Goal: Obtain resource: Obtain resource

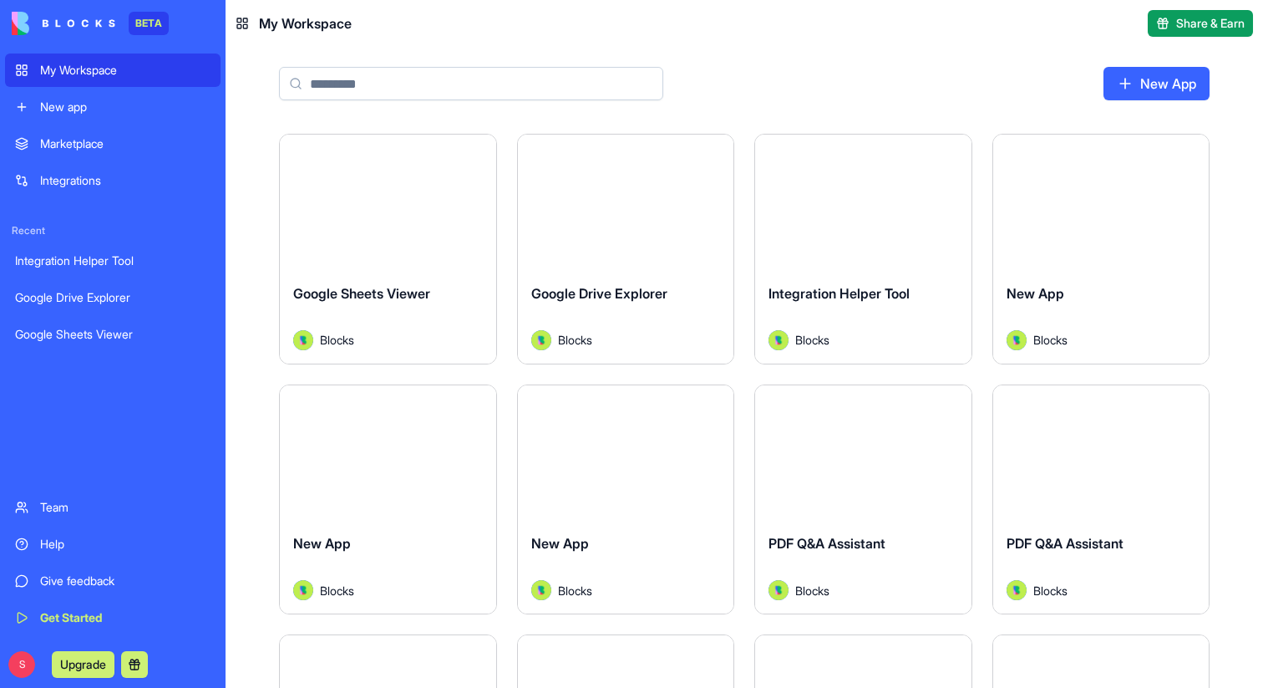
click at [393, 76] on input at bounding box center [471, 83] width 384 height 33
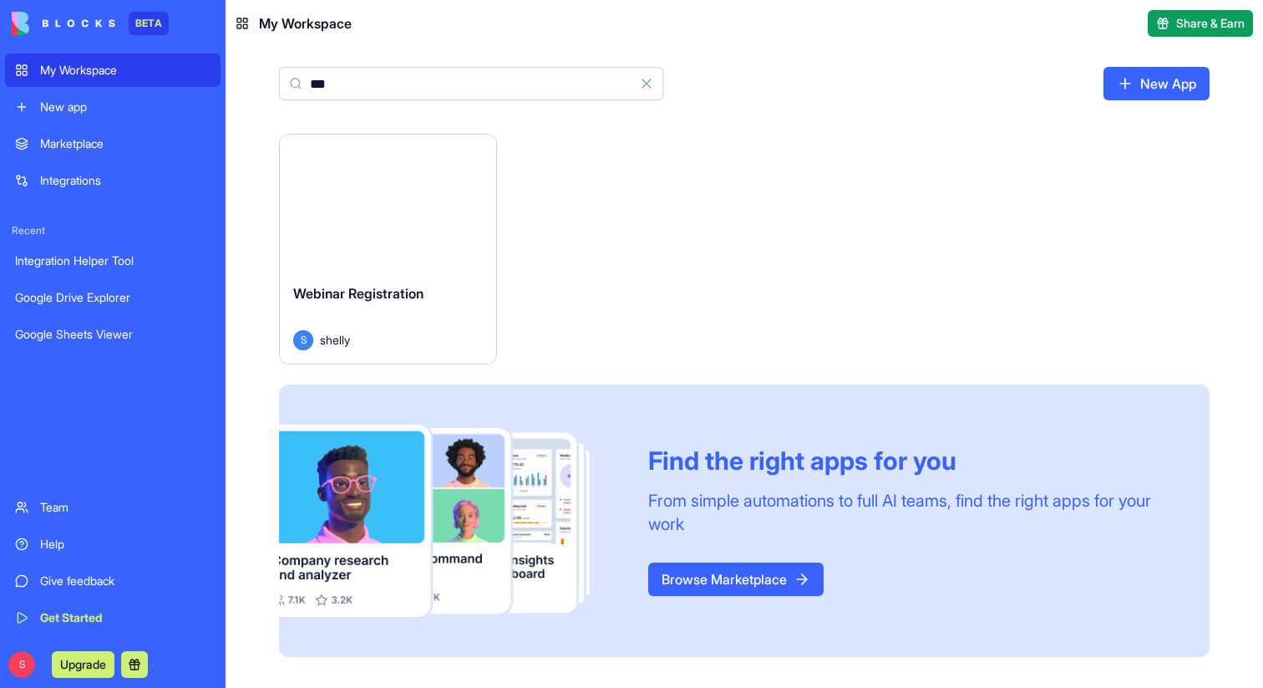
type input "***"
click at [393, 205] on button "Launch" at bounding box center [387, 202] width 125 height 33
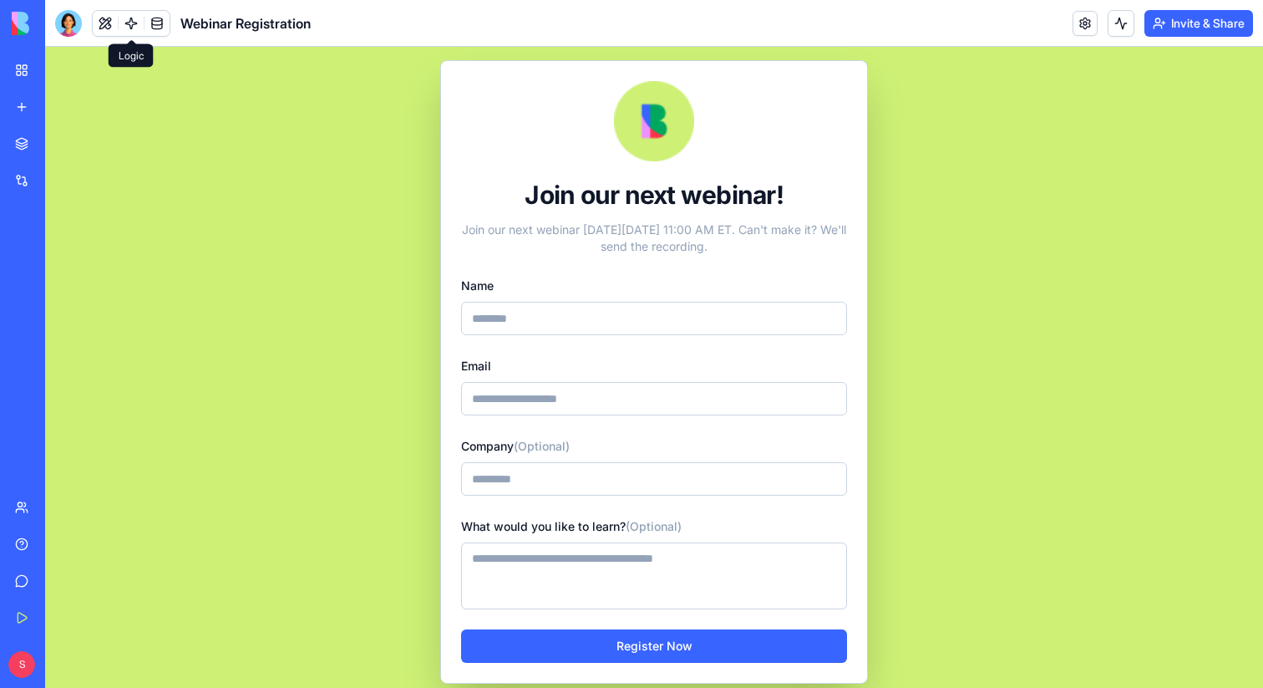
click at [126, 20] on link at bounding box center [131, 23] width 25 height 25
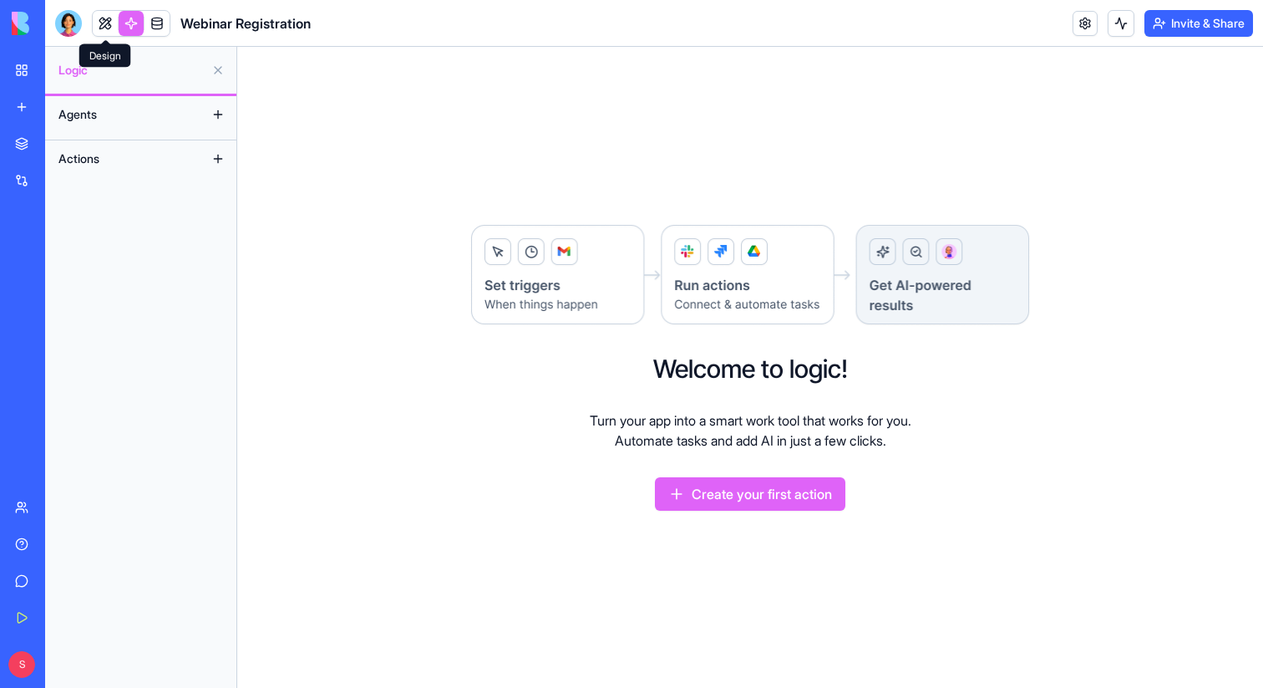
click at [105, 19] on link at bounding box center [105, 23] width 25 height 25
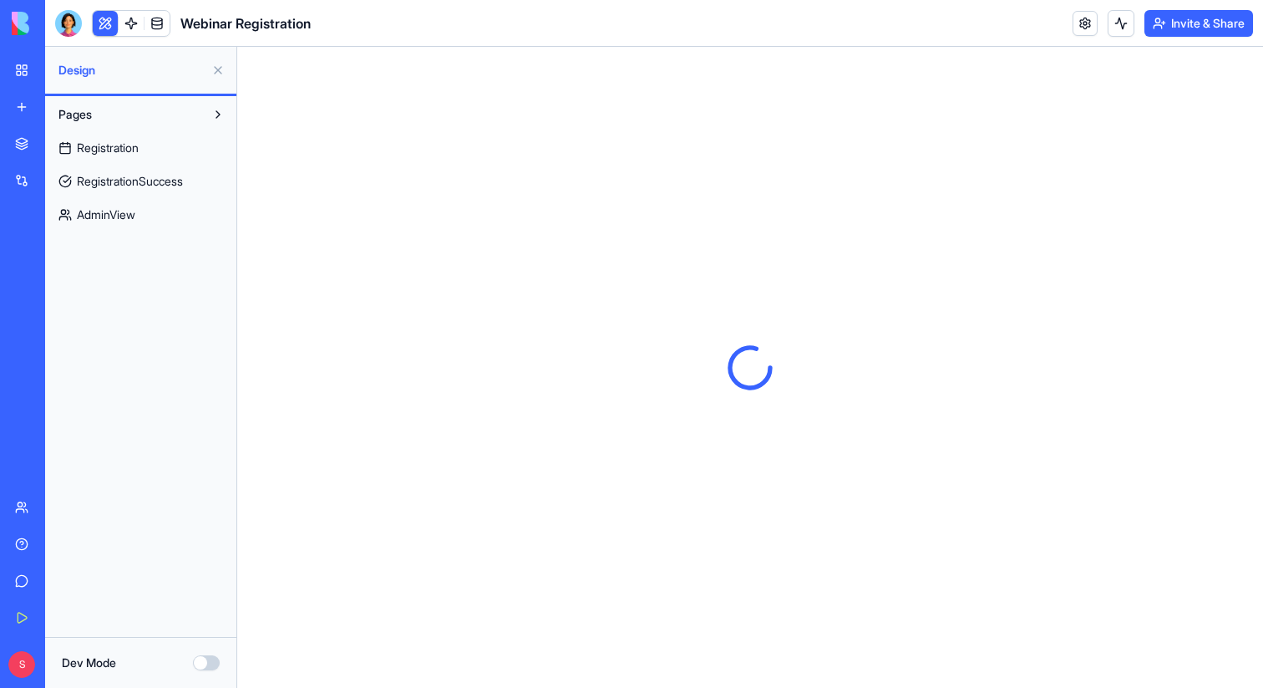
click at [109, 209] on span "AdminView" at bounding box center [106, 214] width 58 height 17
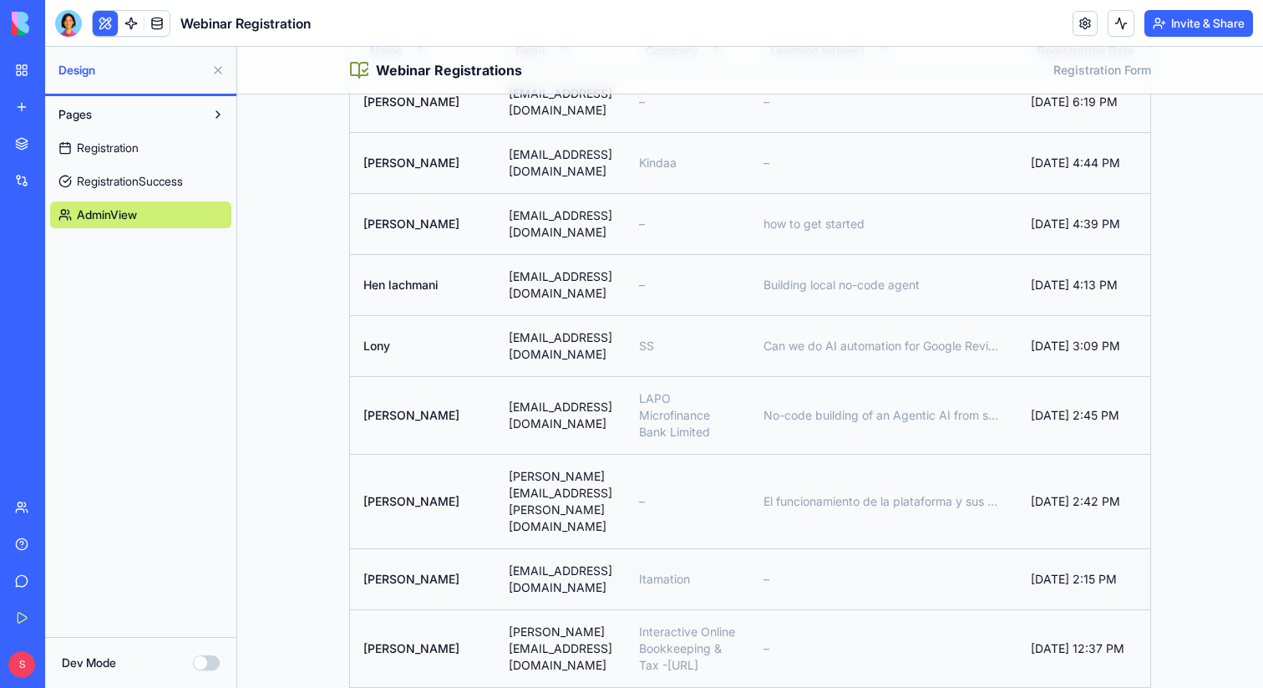
scroll to position [220, 0]
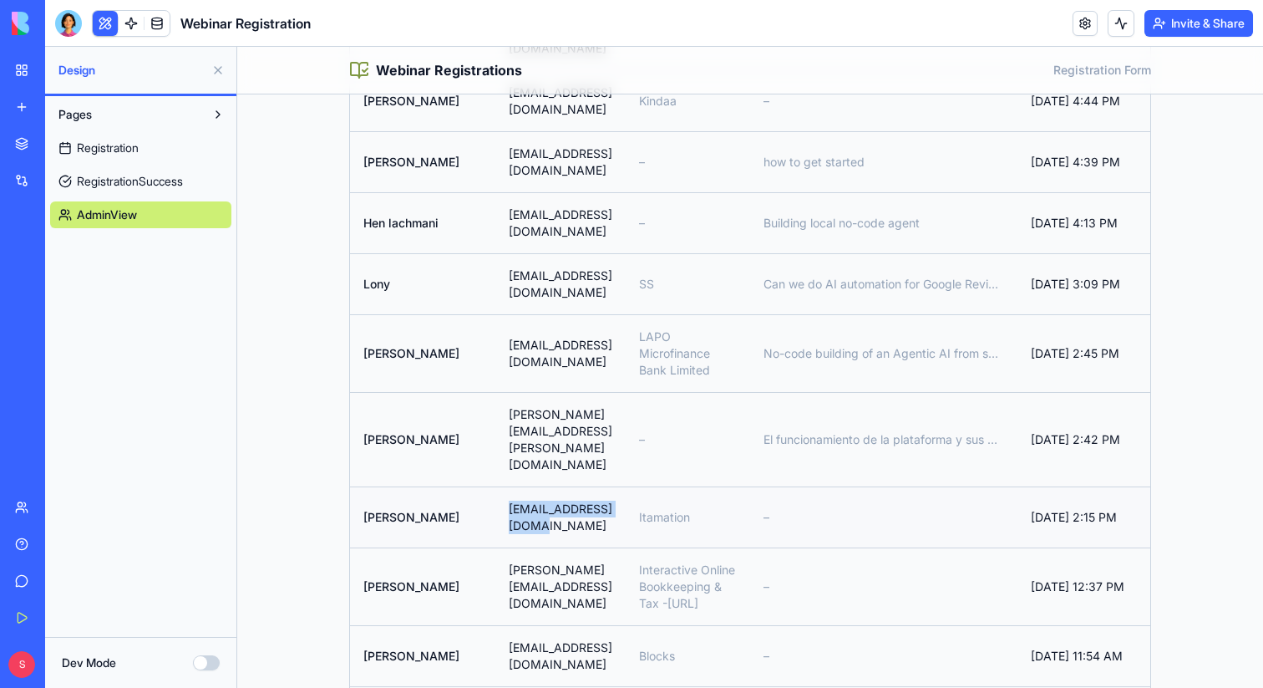
drag, startPoint x: 596, startPoint y: 392, endPoint x: 464, endPoint y: 396, distance: 132.1
click at [496, 486] on td "[EMAIL_ADDRESS][DOMAIN_NAME]" at bounding box center [561, 516] width 130 height 61
copy td "[EMAIL_ADDRESS][DOMAIN_NAME]"
drag, startPoint x: 638, startPoint y: 337, endPoint x: 463, endPoint y: 338, distance: 175.5
click at [496, 392] on td "[PERSON_NAME][EMAIL_ADDRESS][PERSON_NAME][DOMAIN_NAME]" at bounding box center [561, 439] width 130 height 94
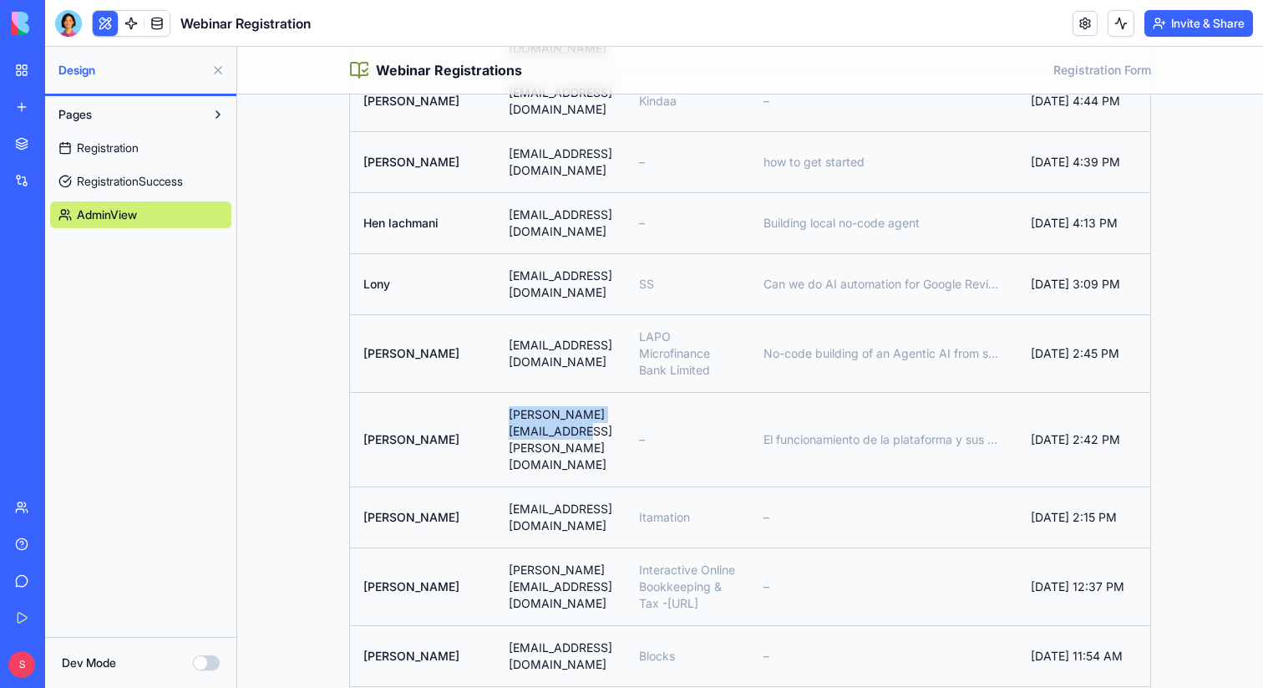
copy td "[PERSON_NAME][EMAIL_ADDRESS][PERSON_NAME][DOMAIN_NAME]"
drag, startPoint x: 652, startPoint y: 281, endPoint x: 460, endPoint y: 280, distance: 191.4
click at [496, 314] on td "[EMAIL_ADDRESS][DOMAIN_NAME]" at bounding box center [561, 353] width 130 height 78
copy td "[EMAIL_ADDRESS][DOMAIN_NAME]"
drag, startPoint x: 618, startPoint y: 221, endPoint x: 464, endPoint y: 226, distance: 153.8
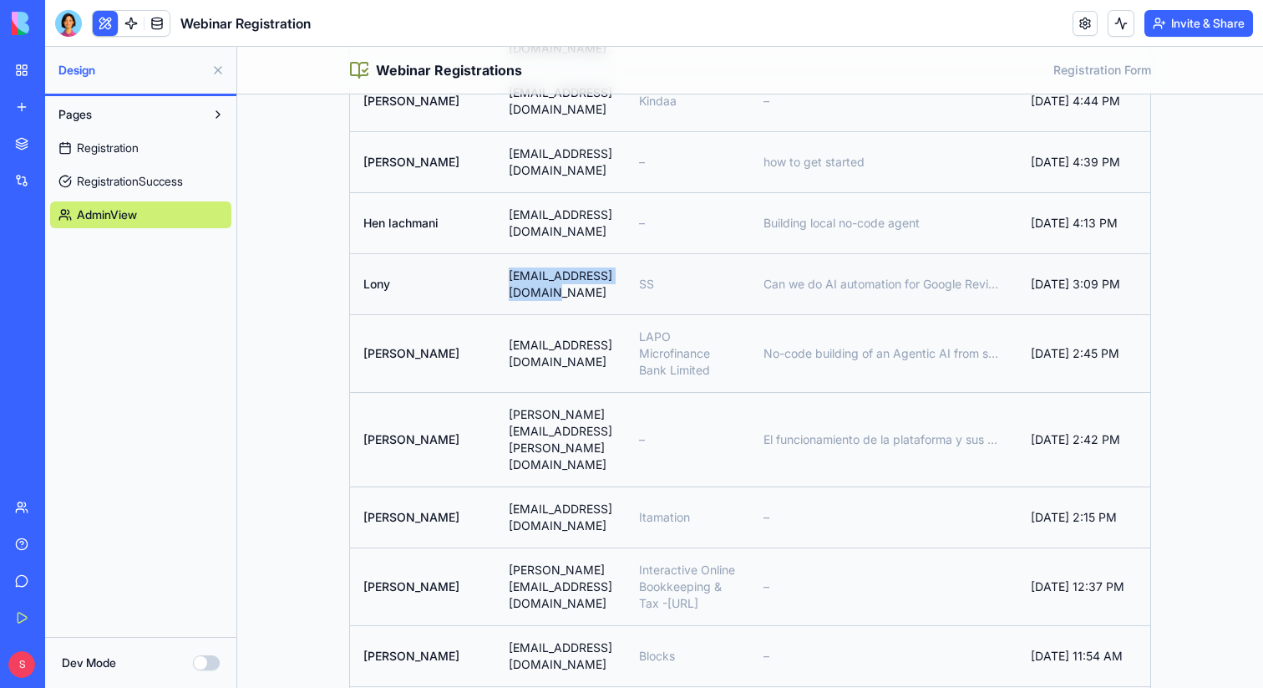
click at [496, 253] on td "[EMAIL_ADDRESS][DOMAIN_NAME]" at bounding box center [561, 283] width 130 height 61
copy td "[EMAIL_ADDRESS][DOMAIN_NAME]"
drag, startPoint x: 615, startPoint y: 182, endPoint x: 471, endPoint y: 182, distance: 143.7
click at [496, 192] on td "[EMAIL_ADDRESS][DOMAIN_NAME]" at bounding box center [561, 222] width 130 height 61
copy td "[EMAIL_ADDRESS][DOMAIN_NAME]"
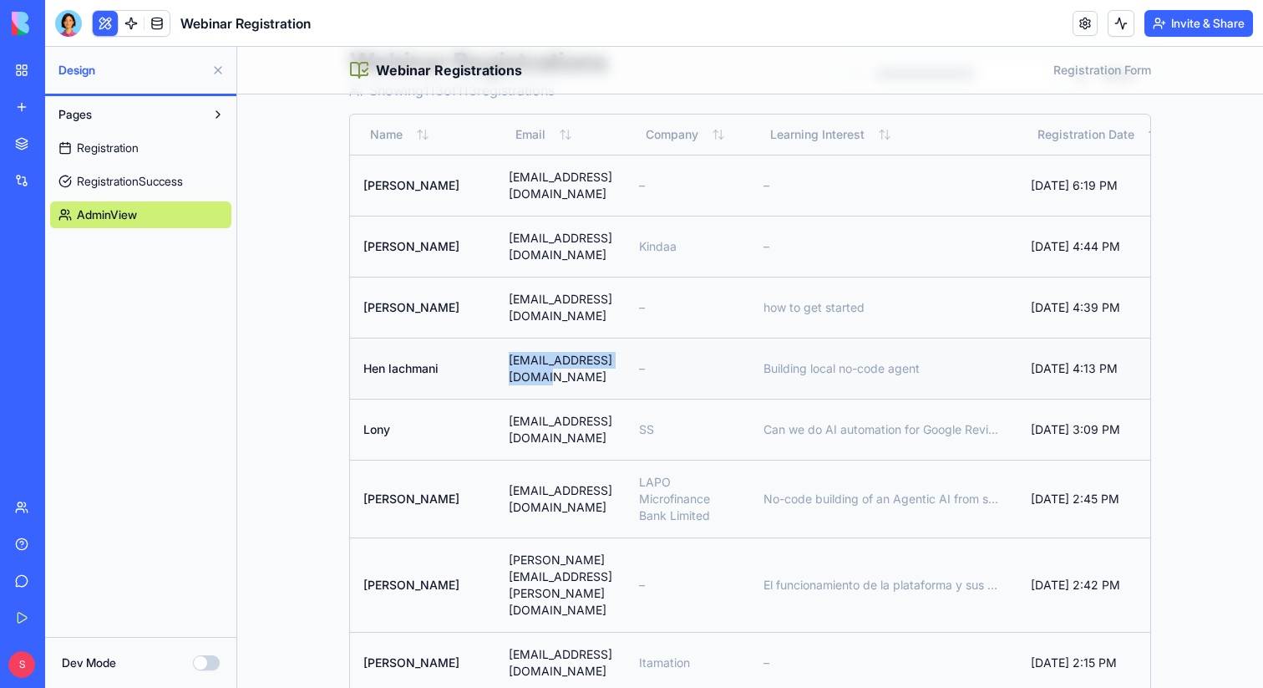
scroll to position [59, 0]
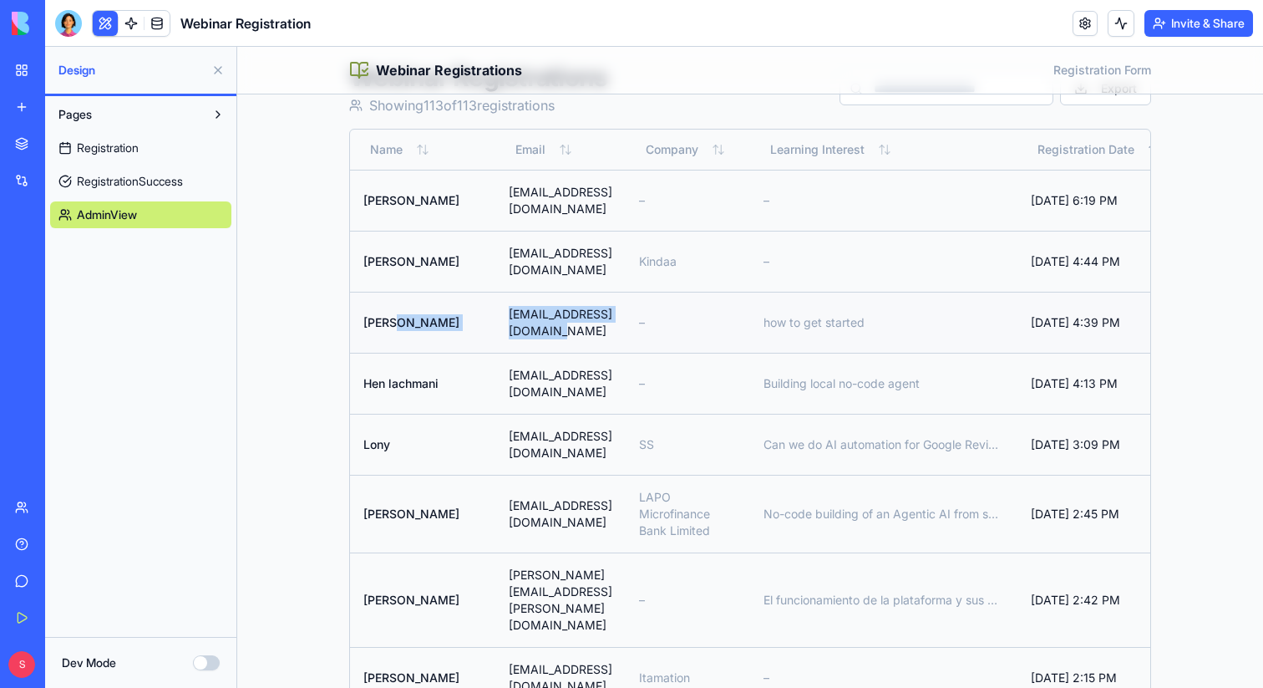
drag, startPoint x: 628, startPoint y: 300, endPoint x: 440, endPoint y: 300, distance: 188.0
click at [440, 300] on tr "[PERSON_NAME] [PERSON_NAME][EMAIL_ADDRESS][DOMAIN_NAME] – how to get started [D…" at bounding box center [765, 322] width 831 height 61
copy tr "[EMAIL_ADDRESS][DOMAIN_NAME]"
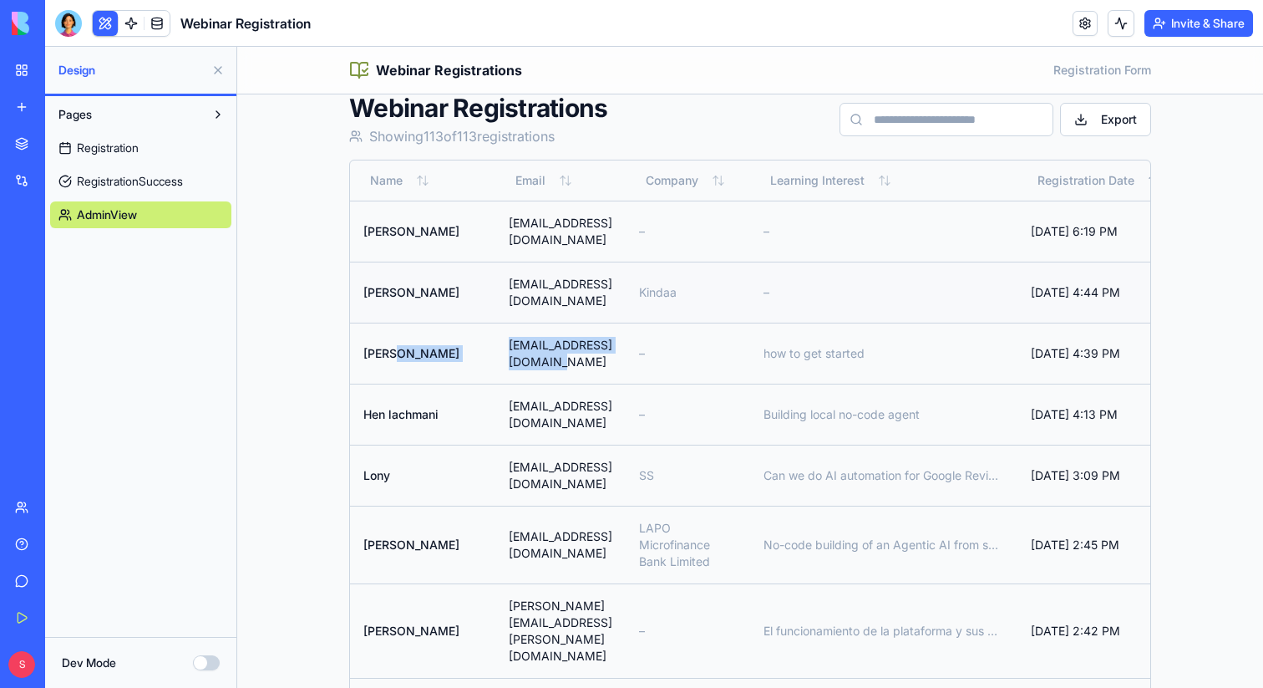
scroll to position [0, 0]
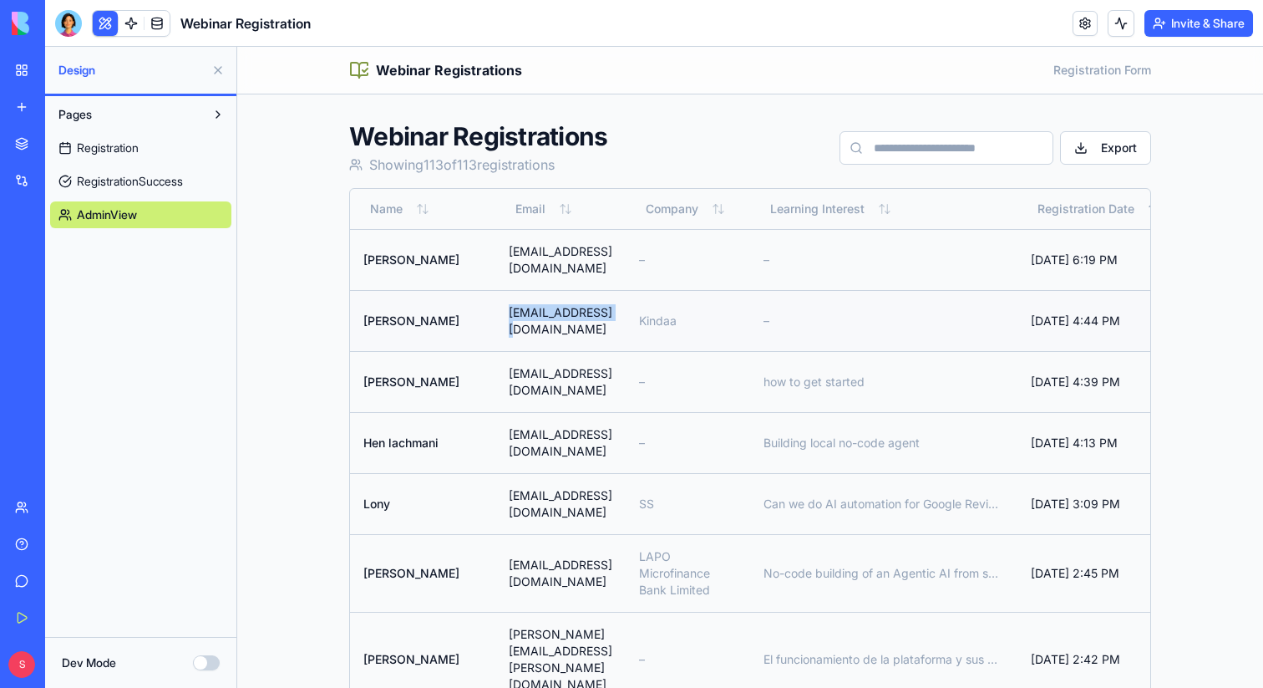
drag, startPoint x: 582, startPoint y: 308, endPoint x: 465, endPoint y: 308, distance: 116.2
click at [496, 308] on td "[EMAIL_ADDRESS][DOMAIN_NAME]" at bounding box center [561, 320] width 130 height 61
copy td "[EMAIL_ADDRESS][DOMAIN_NAME]"
drag, startPoint x: 620, startPoint y: 255, endPoint x: 459, endPoint y: 252, distance: 161.3
click at [496, 252] on td "[EMAIL_ADDRESS][DOMAIN_NAME]" at bounding box center [561, 259] width 130 height 61
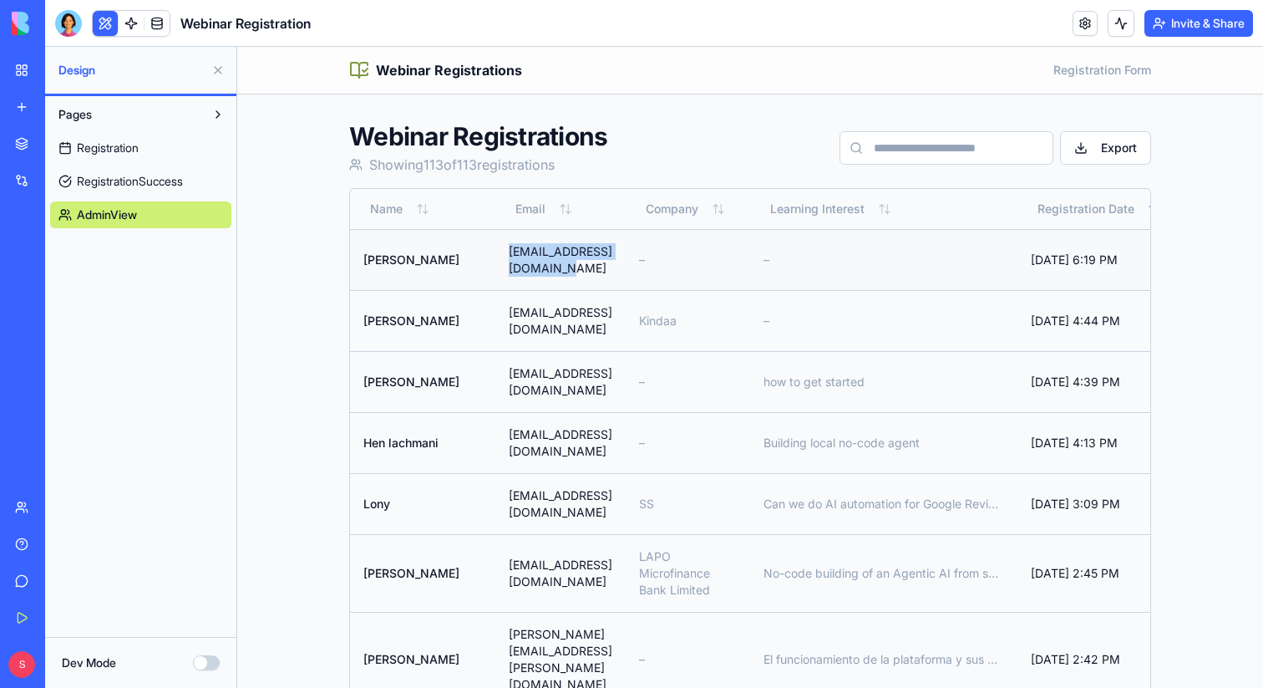
copy td "[EMAIL_ADDRESS][DOMAIN_NAME]"
